Goal: Information Seeking & Learning: Learn about a topic

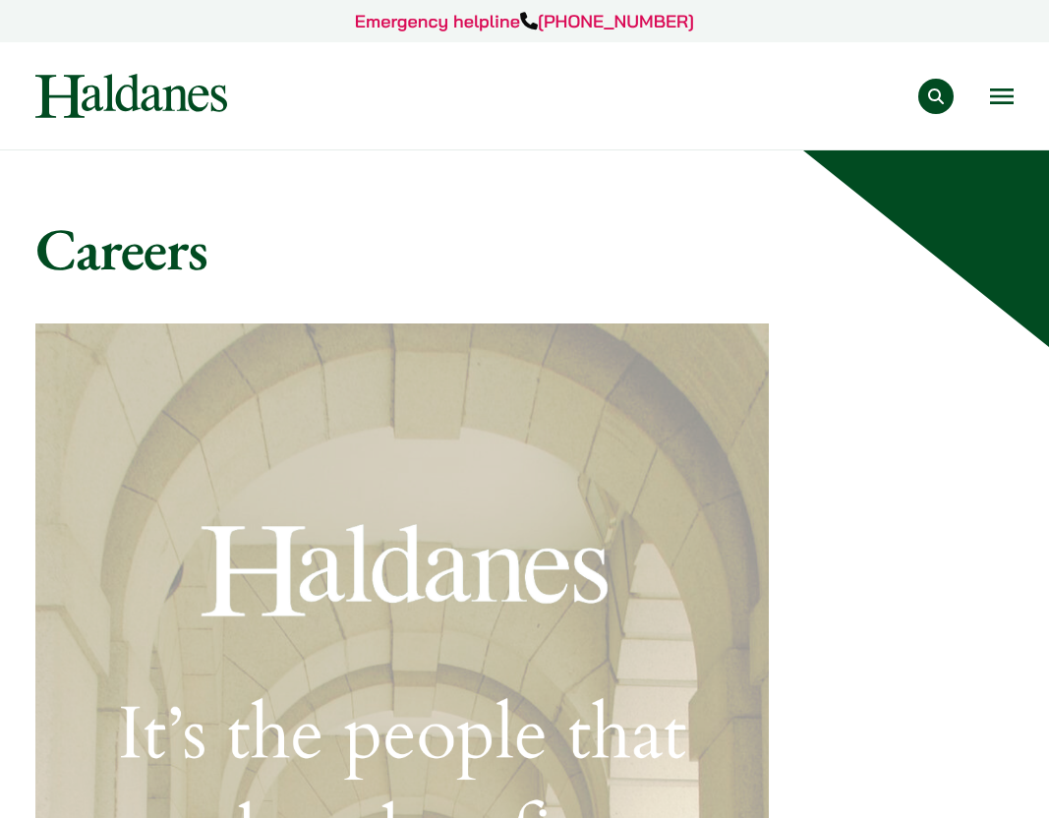
click at [704, 93] on button "Open menu" at bounding box center [1002, 96] width 24 height 16
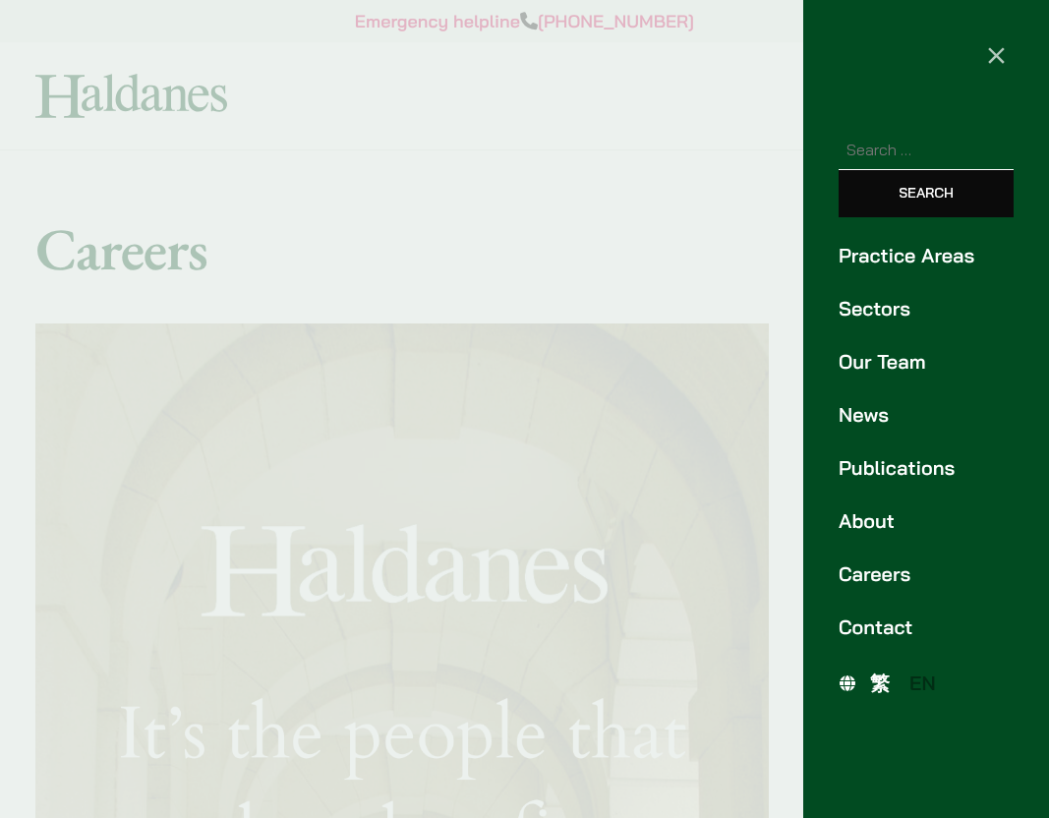
click at [704, 266] on link "Practice Areas" at bounding box center [926, 255] width 175 height 29
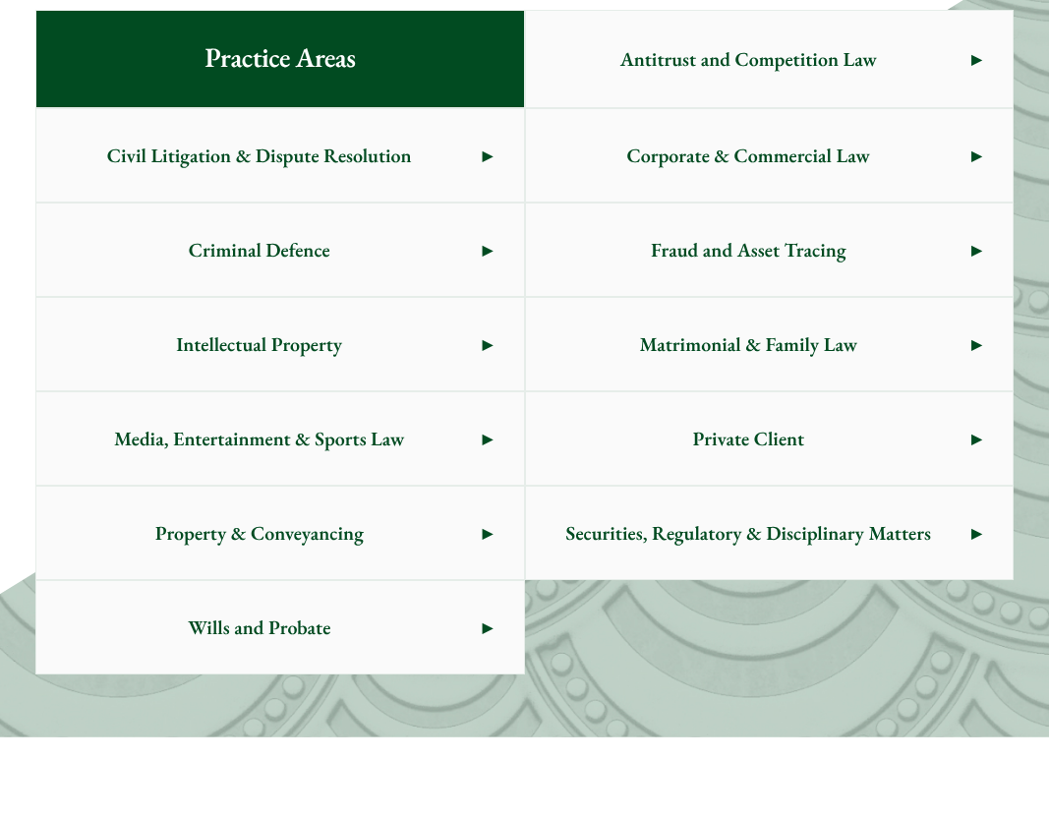
scroll to position [1204, 0]
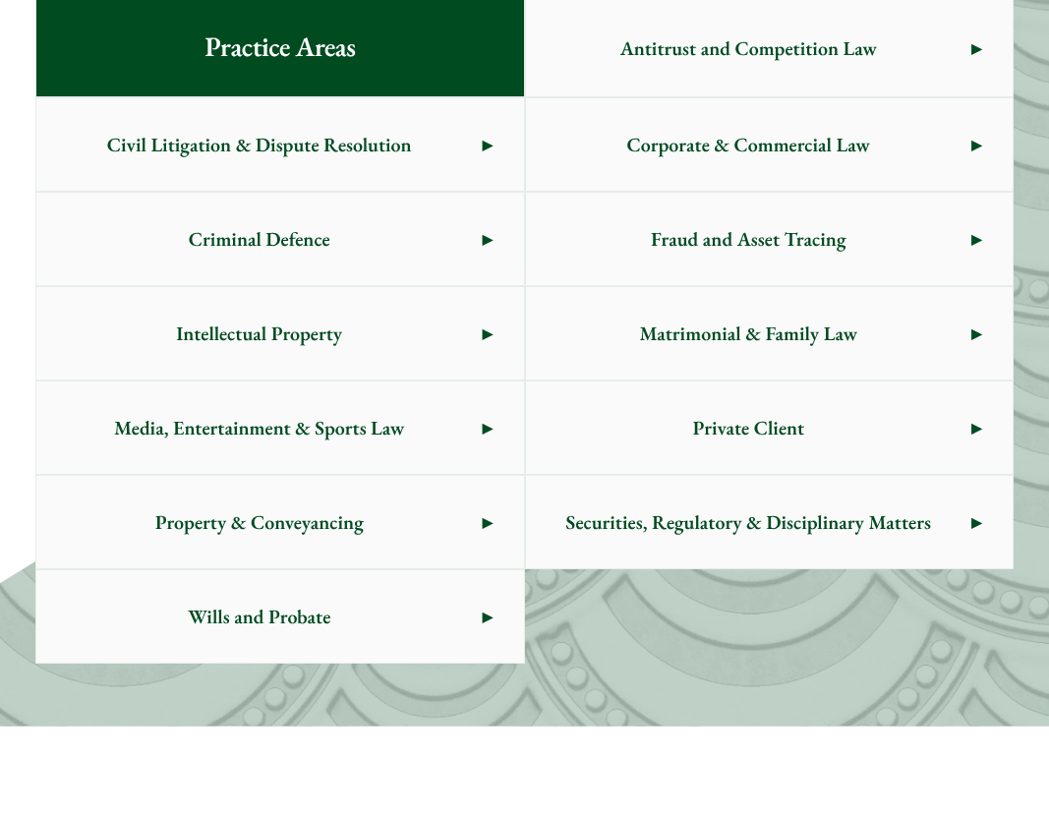
click at [664, 355] on span "Matrimonial & Family Law" at bounding box center [748, 333] width 445 height 92
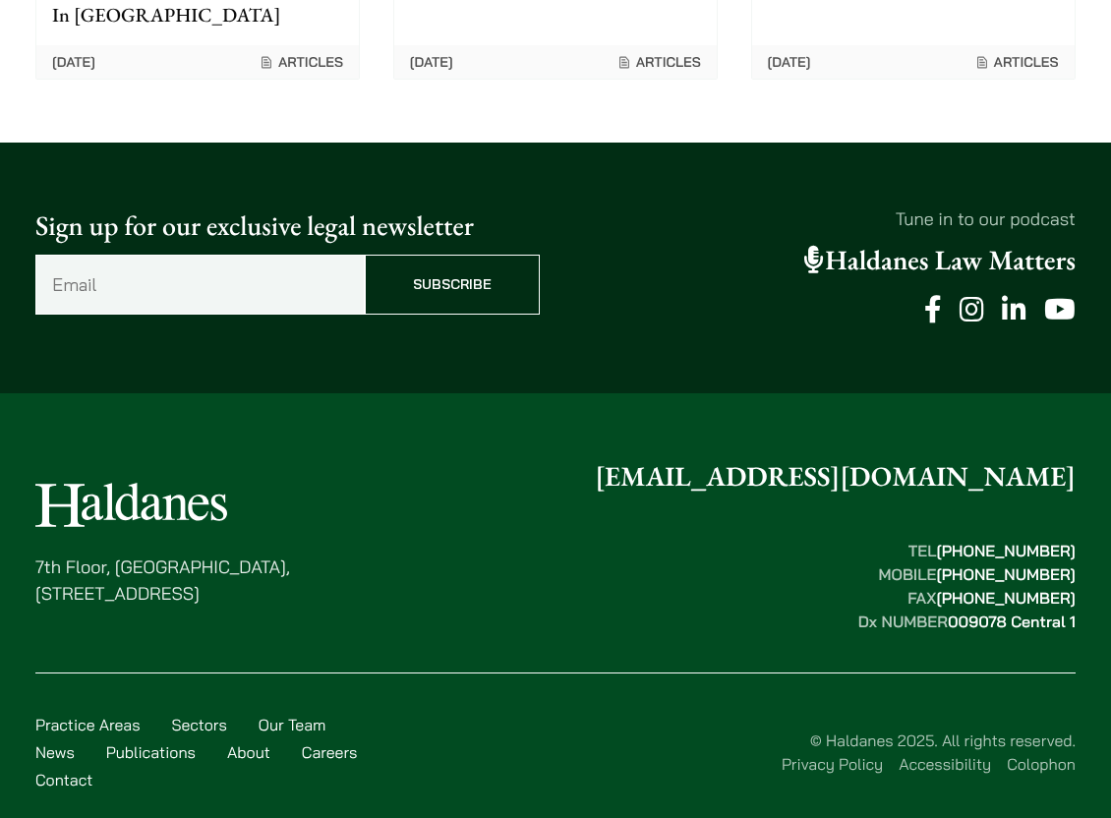
scroll to position [3215, 0]
